Goal: Task Accomplishment & Management: Use online tool/utility

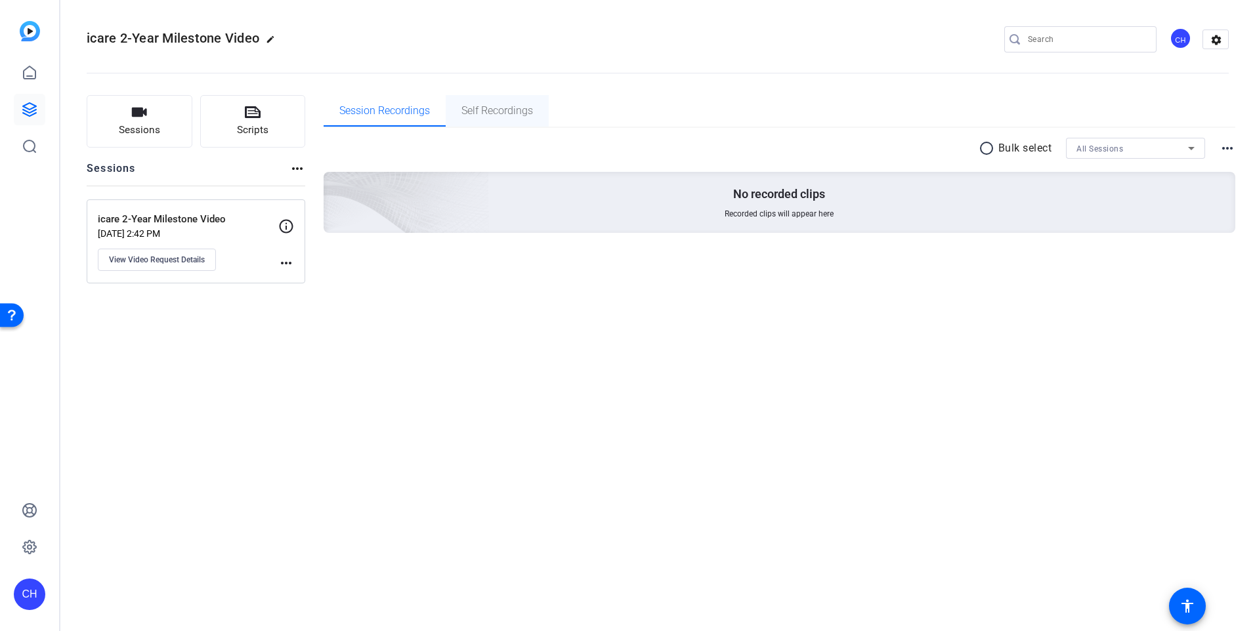
click at [501, 121] on span "Self Recordings" at bounding box center [497, 110] width 72 height 31
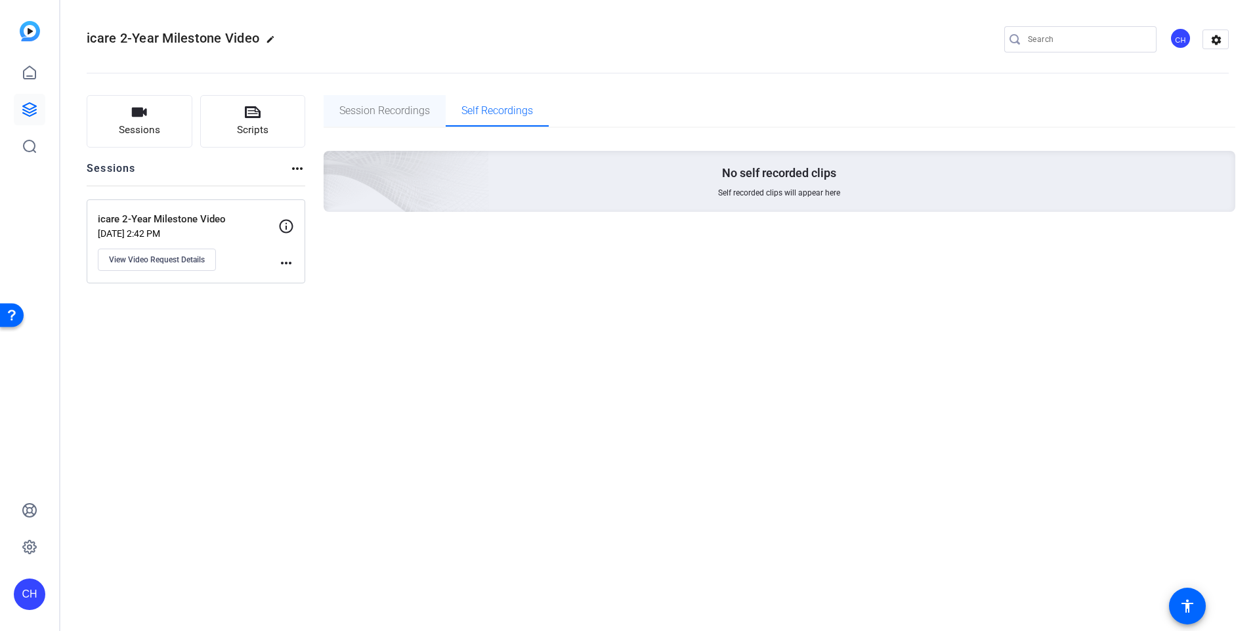
click at [388, 117] on span "Session Recordings" at bounding box center [384, 110] width 91 height 31
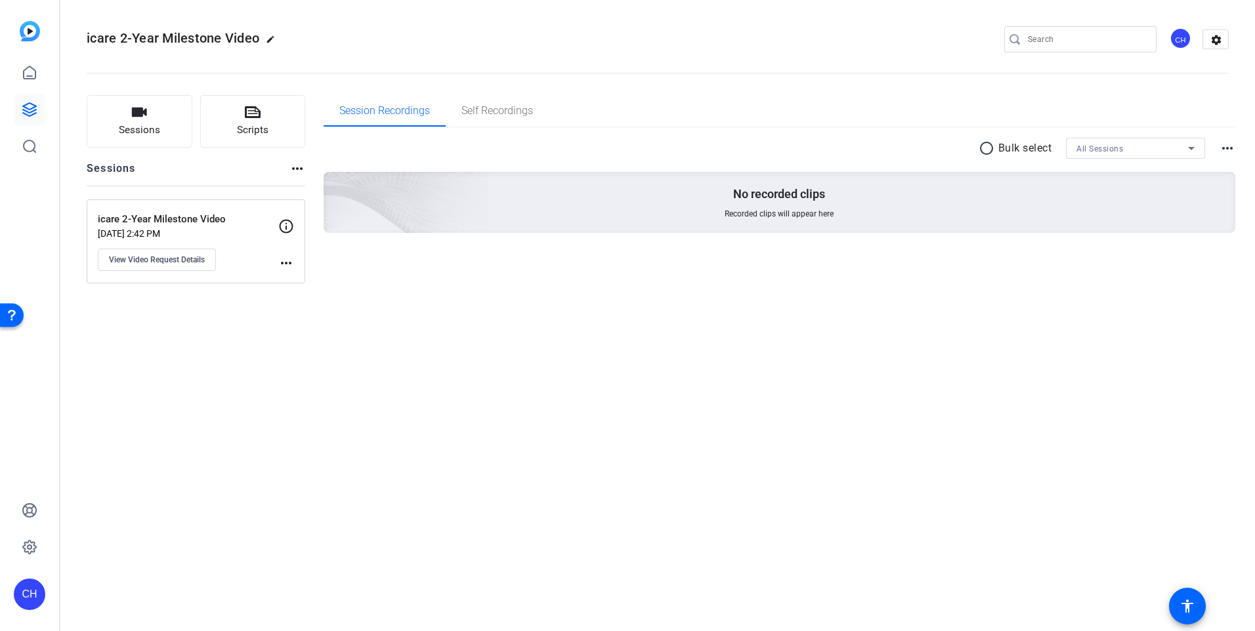
click at [204, 238] on p "[DATE] 2:42 PM" at bounding box center [188, 233] width 180 height 10
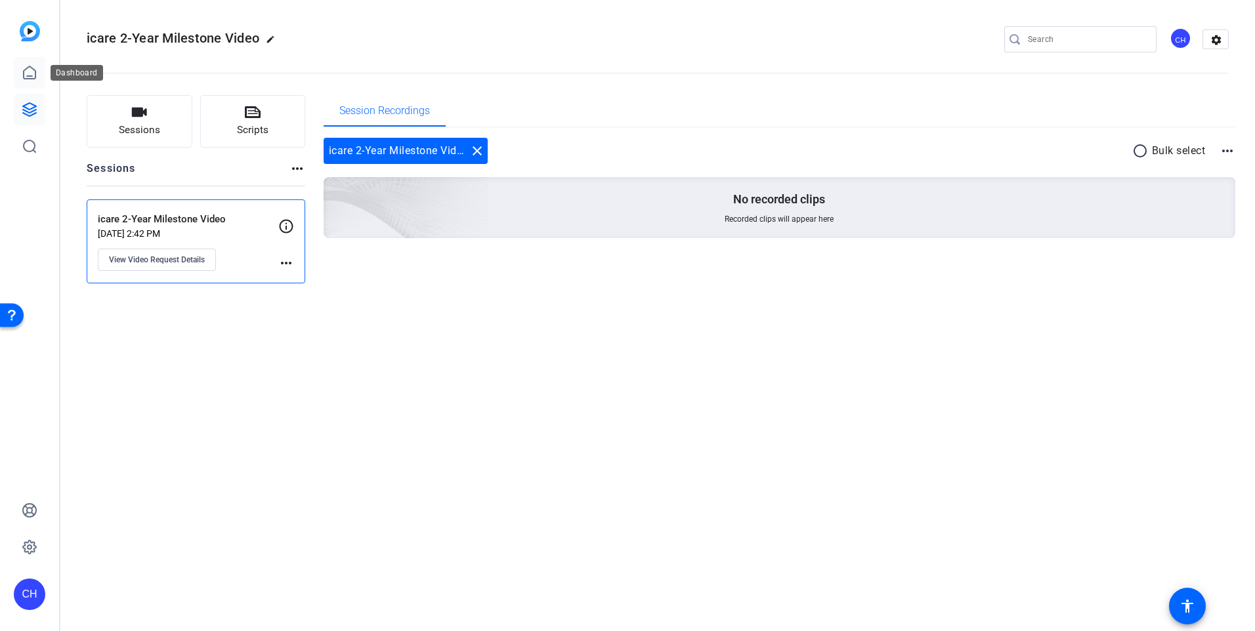
click at [37, 66] on icon at bounding box center [30, 73] width 16 height 16
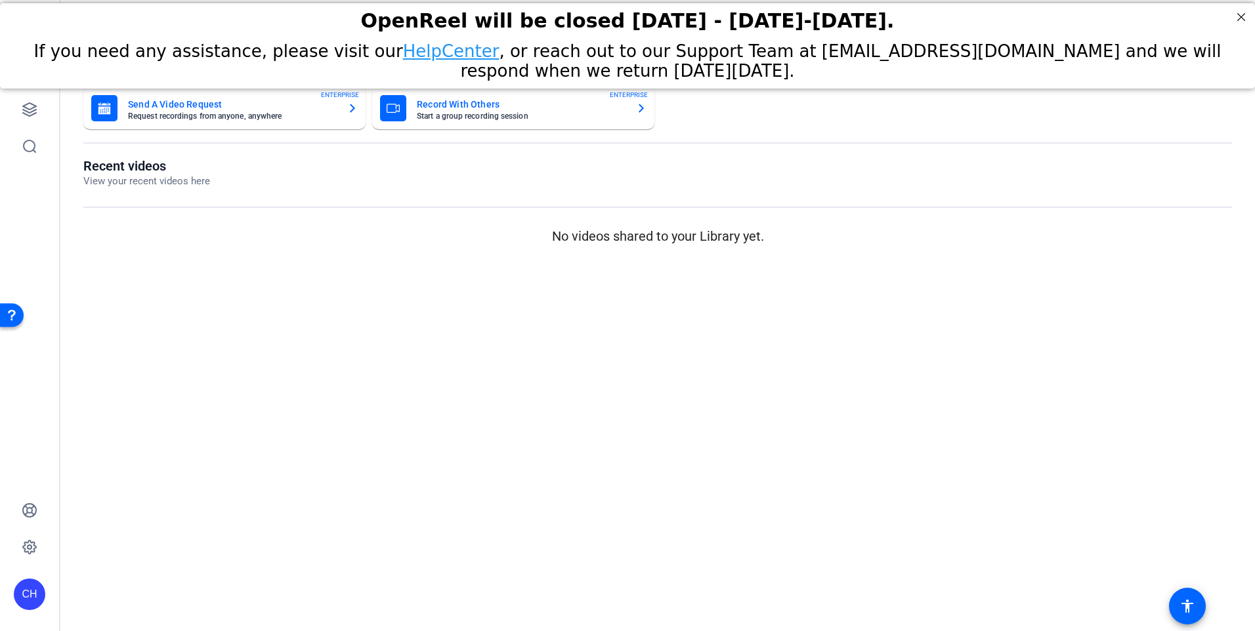
click at [241, 104] on mat-card-title "Send A Video Request" at bounding box center [232, 104] width 209 height 16
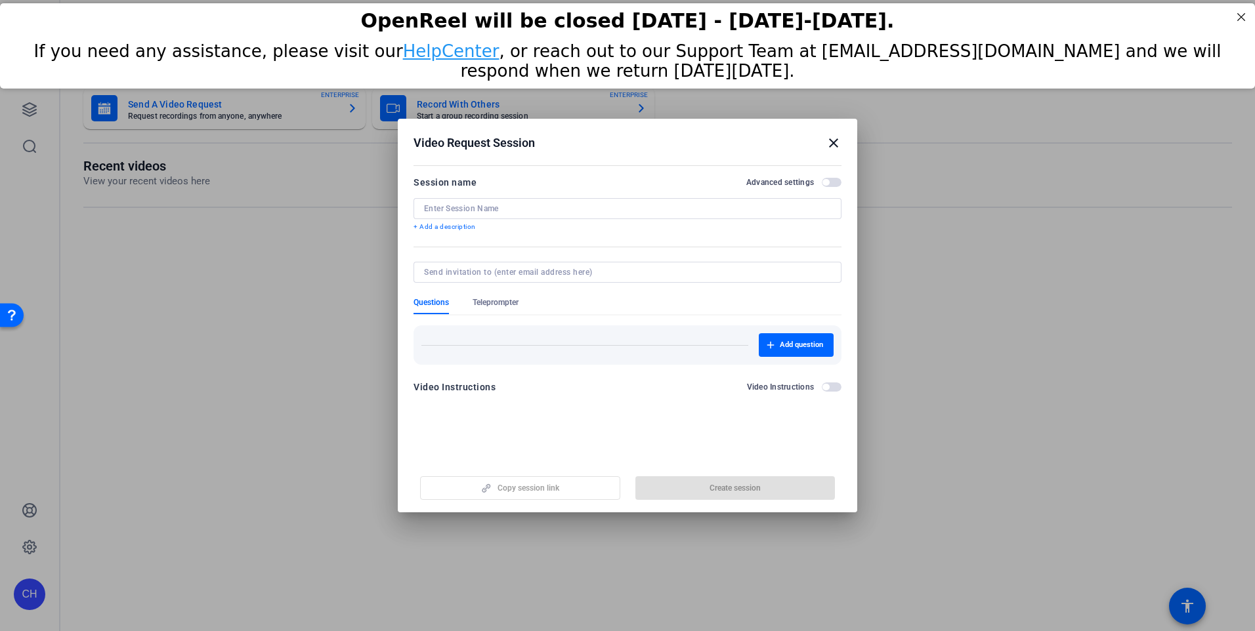
click at [822, 133] on h2 "Video Request Session close" at bounding box center [627, 140] width 459 height 43
